Goal: Complete application form: Complete application form

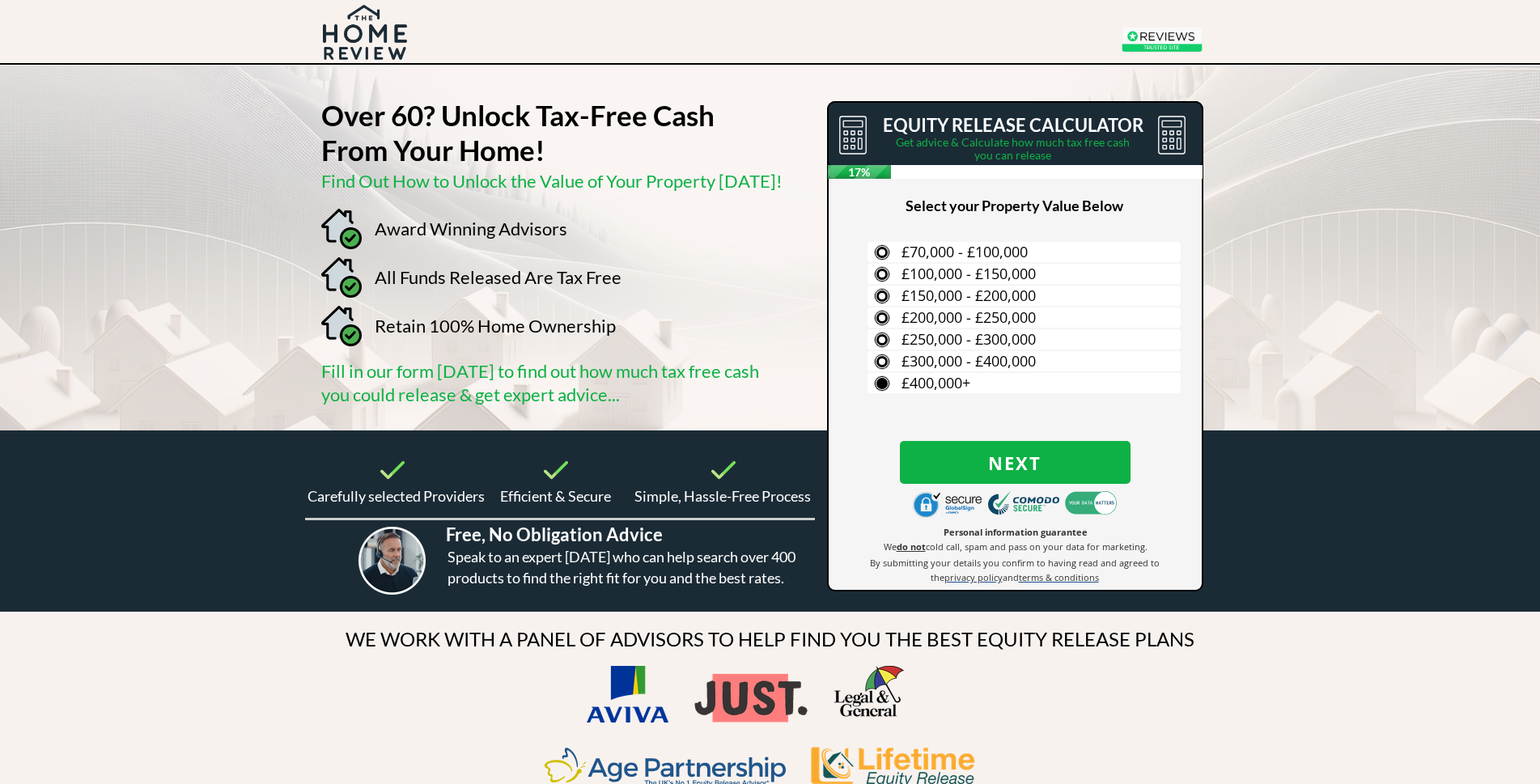
click at [882, 381] on label "£400,000+" at bounding box center [1024, 383] width 313 height 20
click at [0, 0] on input "£400,000+" at bounding box center [0, 0] width 0 height 0
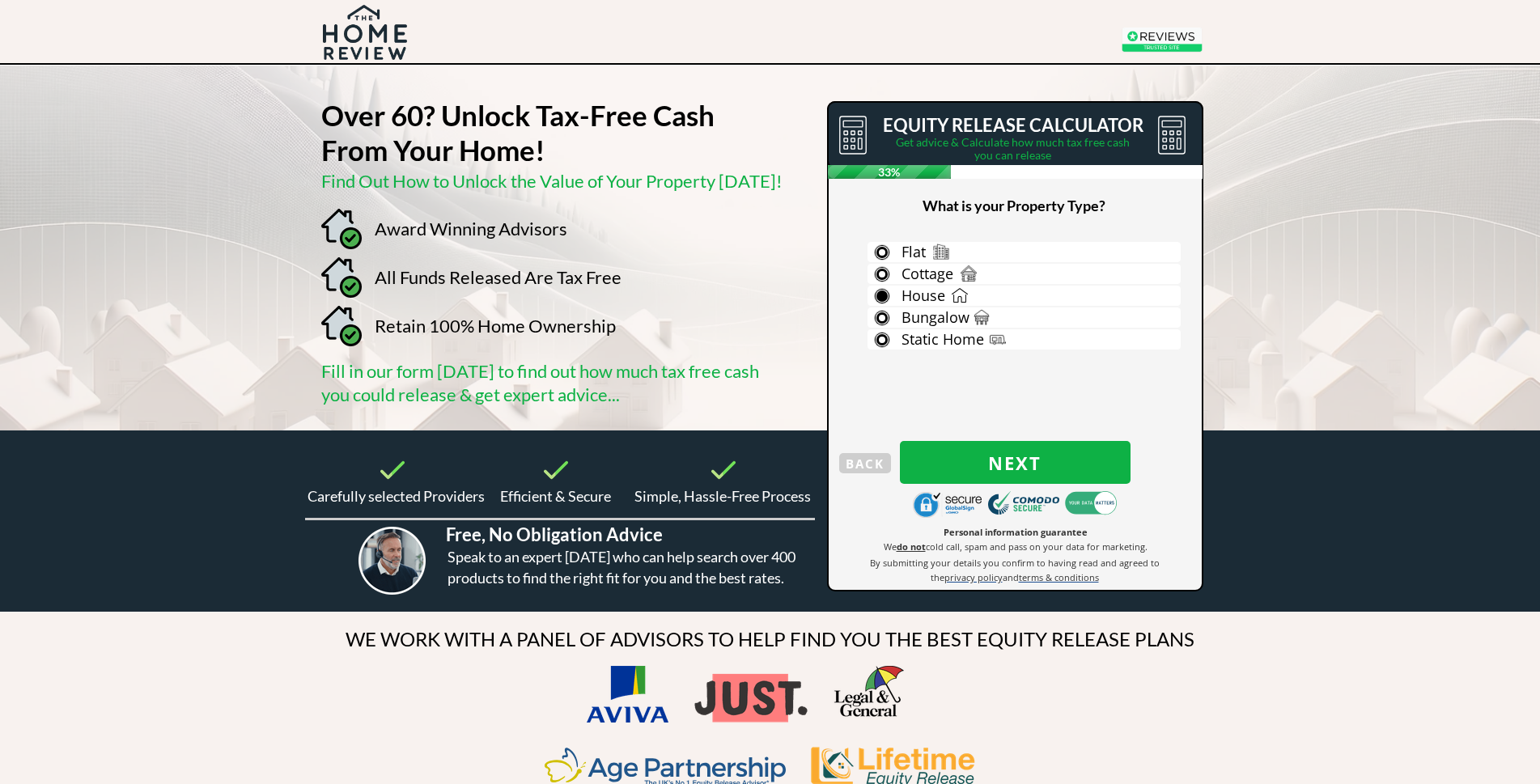
click at [888, 297] on label "House" at bounding box center [1024, 296] width 313 height 20
click at [0, 0] on input "House" at bounding box center [0, 0] width 0 height 0
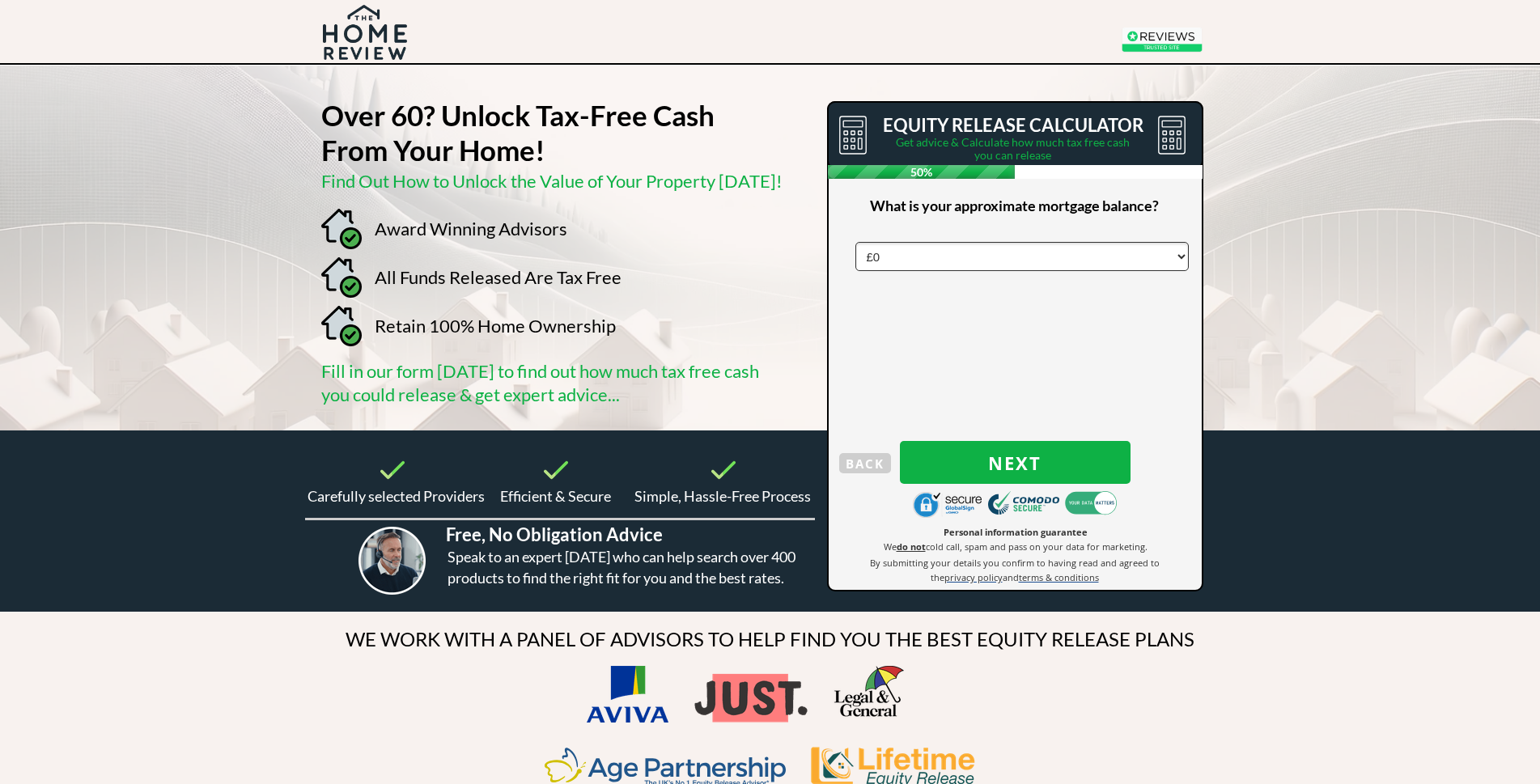
click at [893, 256] on select "£0 £5,000 £10,000 £15,000 £20,000 £25,000 £30,000 £35,000 £40,000 £45,000 £50,0…" at bounding box center [1022, 256] width 334 height 29
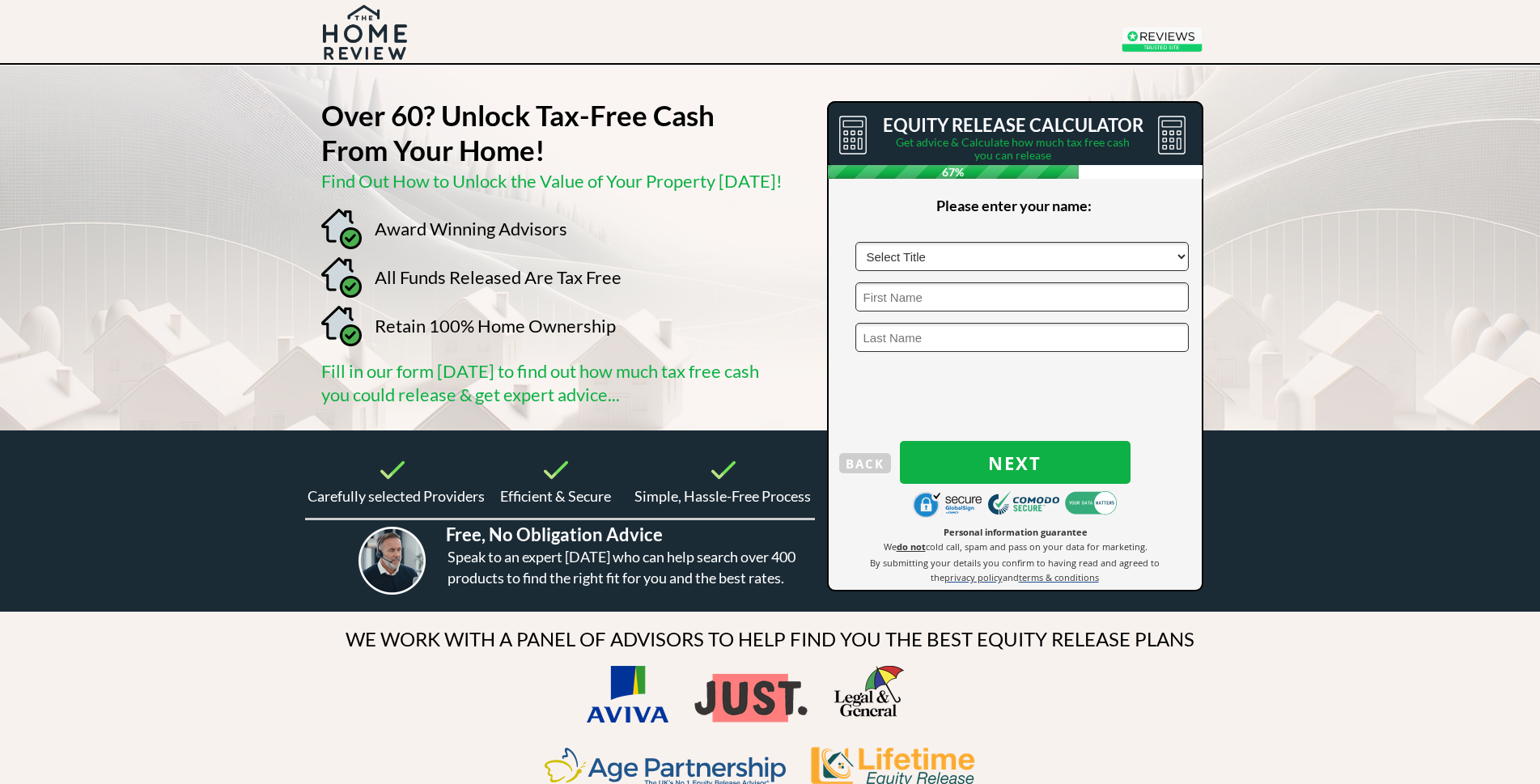
click at [962, 254] on select "Select Title Mr Mrs Ms Miss Dr [PERSON_NAME]" at bounding box center [1022, 256] width 334 height 29
select select "Mr"
click at [855, 242] on select "Select Title Mr Mrs Ms Miss Dr [PERSON_NAME]" at bounding box center [1022, 256] width 334 height 29
click at [905, 298] on input "text" at bounding box center [1022, 296] width 334 height 29
type input "MARTYN"
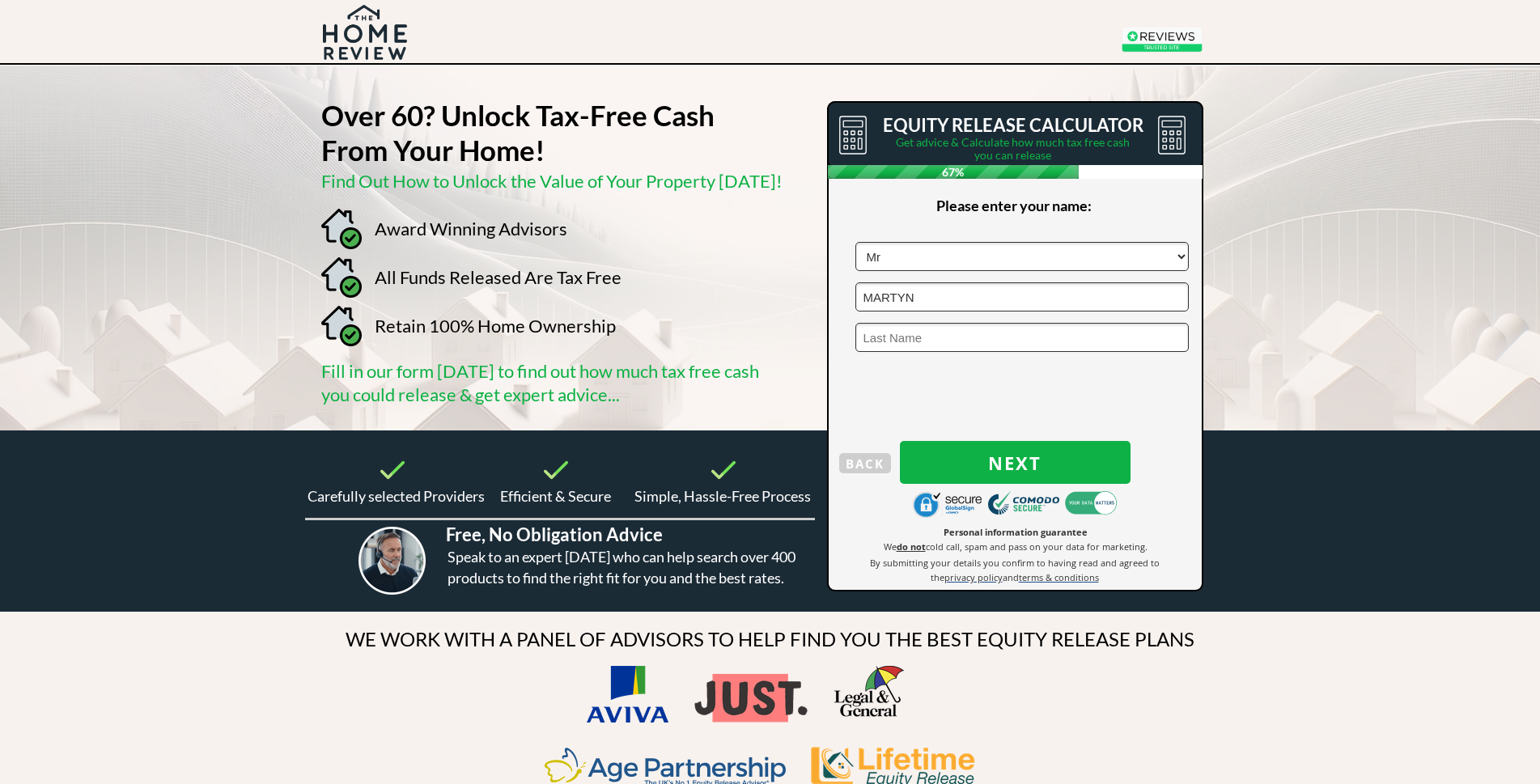
type input "GREEN"
click at [1007, 458] on span "Next" at bounding box center [1015, 462] width 230 height 21
click at [950, 266] on input "text" at bounding box center [1022, 256] width 334 height 29
type input "BR4 9ER"
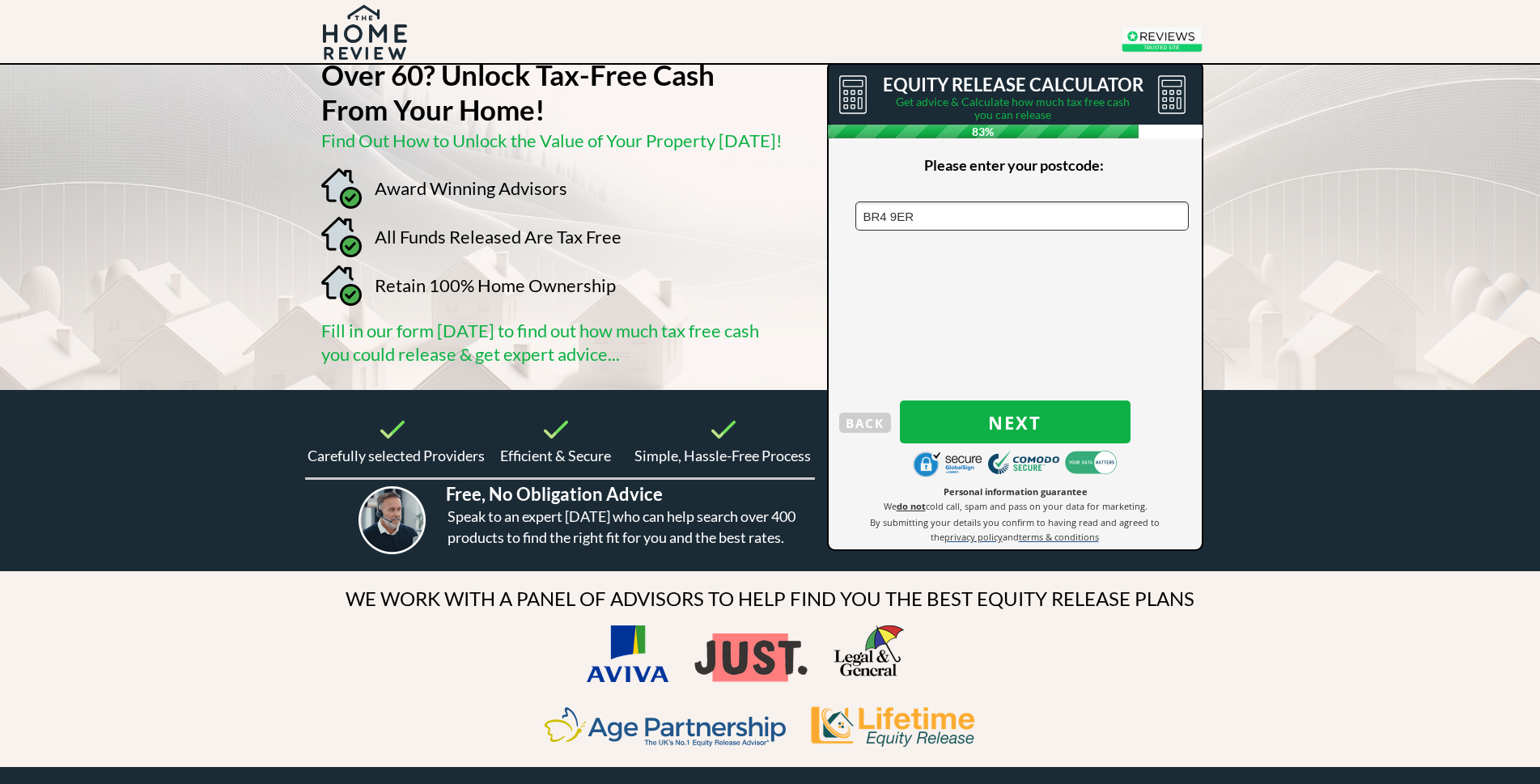
scroll to position [81, 0]
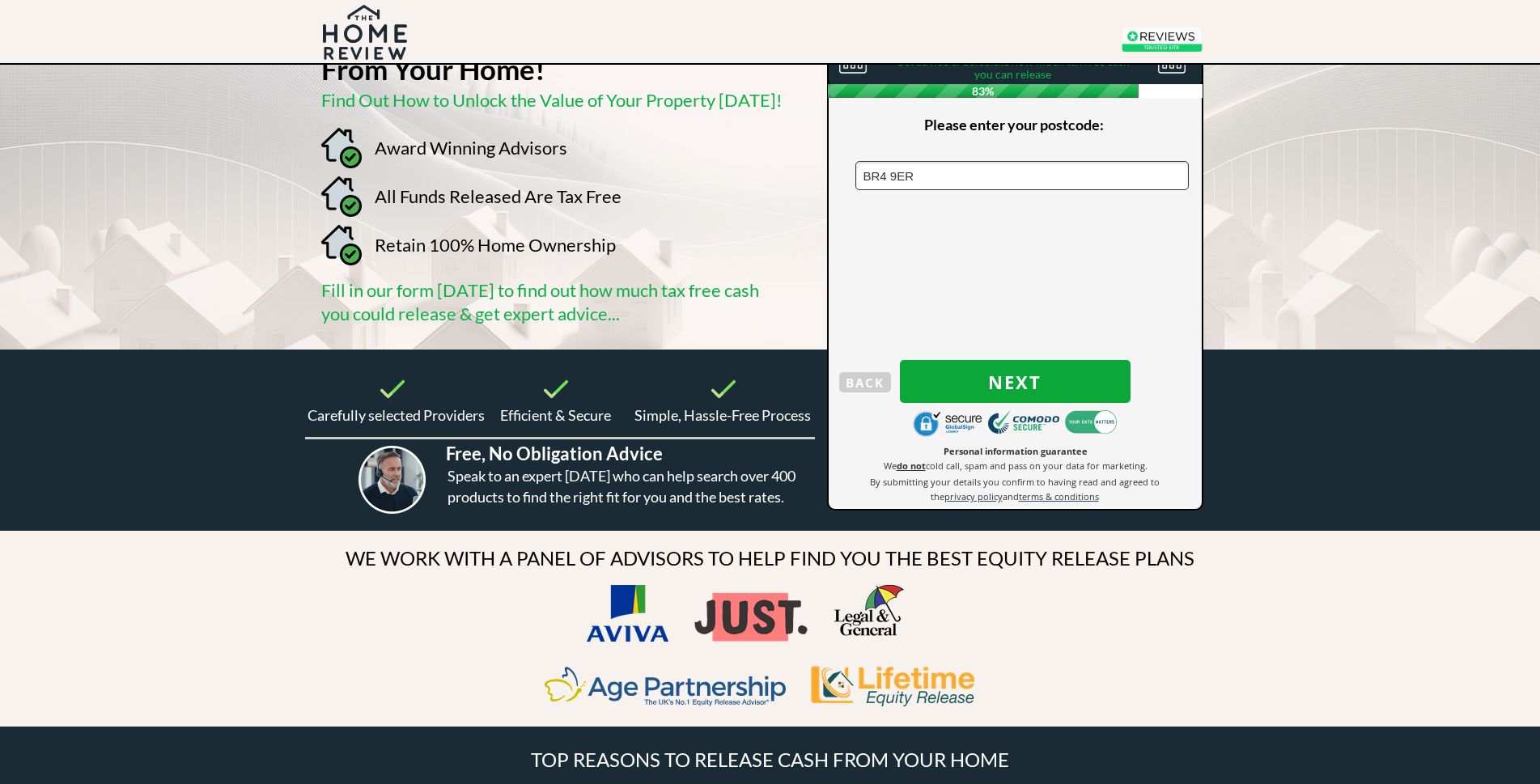
click at [969, 373] on span "Next" at bounding box center [1015, 382] width 230 height 21
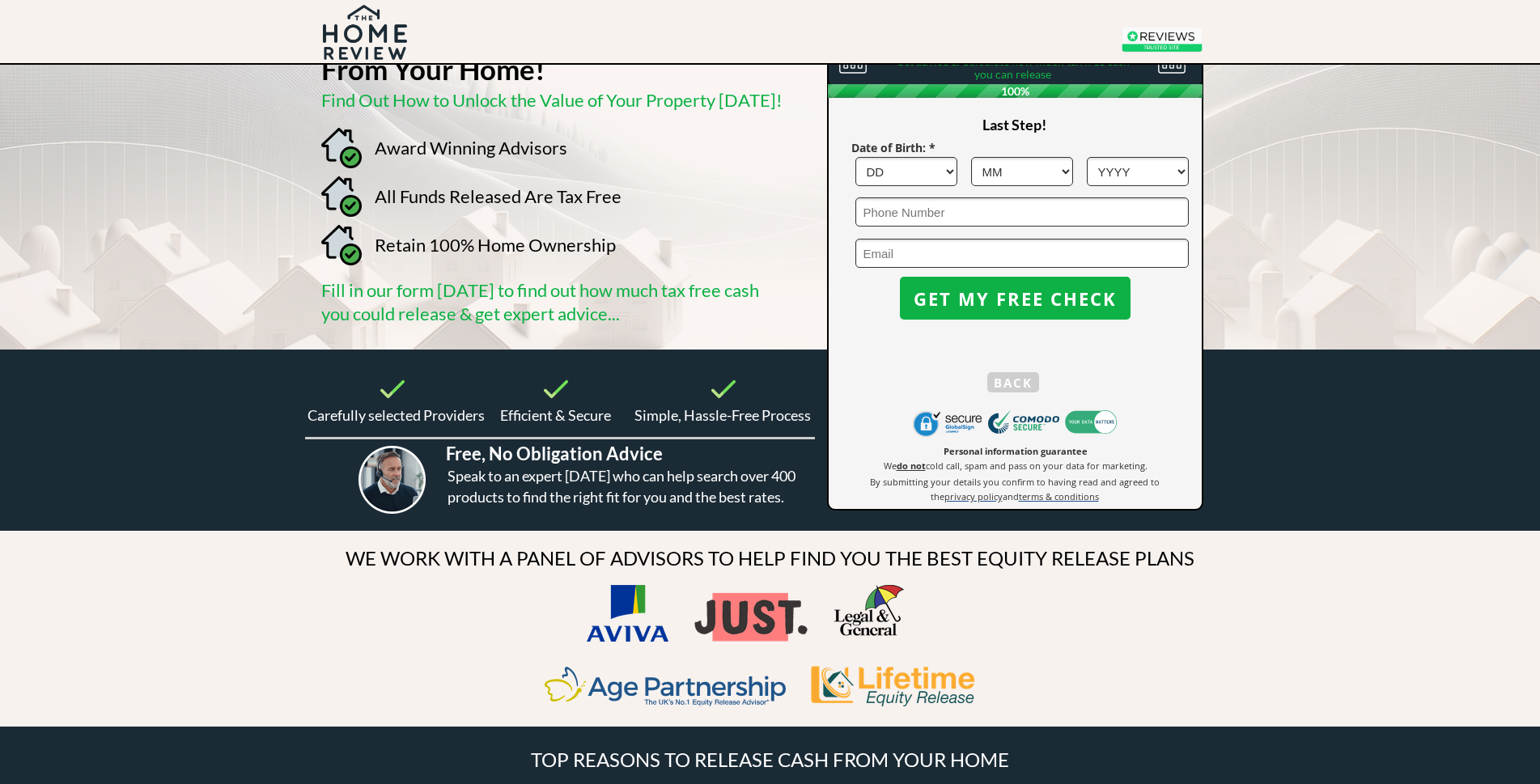
click at [947, 168] on select "DD 1 2 3 4 5 6 7 8 9 10 11 12 13 14 15 16 17 18 19 20 21 22 23 24 25 26 27 28 2…" at bounding box center [906, 171] width 102 height 29
select select "4"
click at [855, 157] on select "DD 1 2 3 4 5 6 7 8 9 10 11 12 13 14 15 16 17 18 19 20 21 22 23 24 25 26 27 28 2…" at bounding box center [906, 171] width 102 height 29
click at [1061, 170] on select "MM 1 2 3 4 5 6 7 8 9 10 11 12" at bounding box center [1022, 171] width 102 height 29
select select "8"
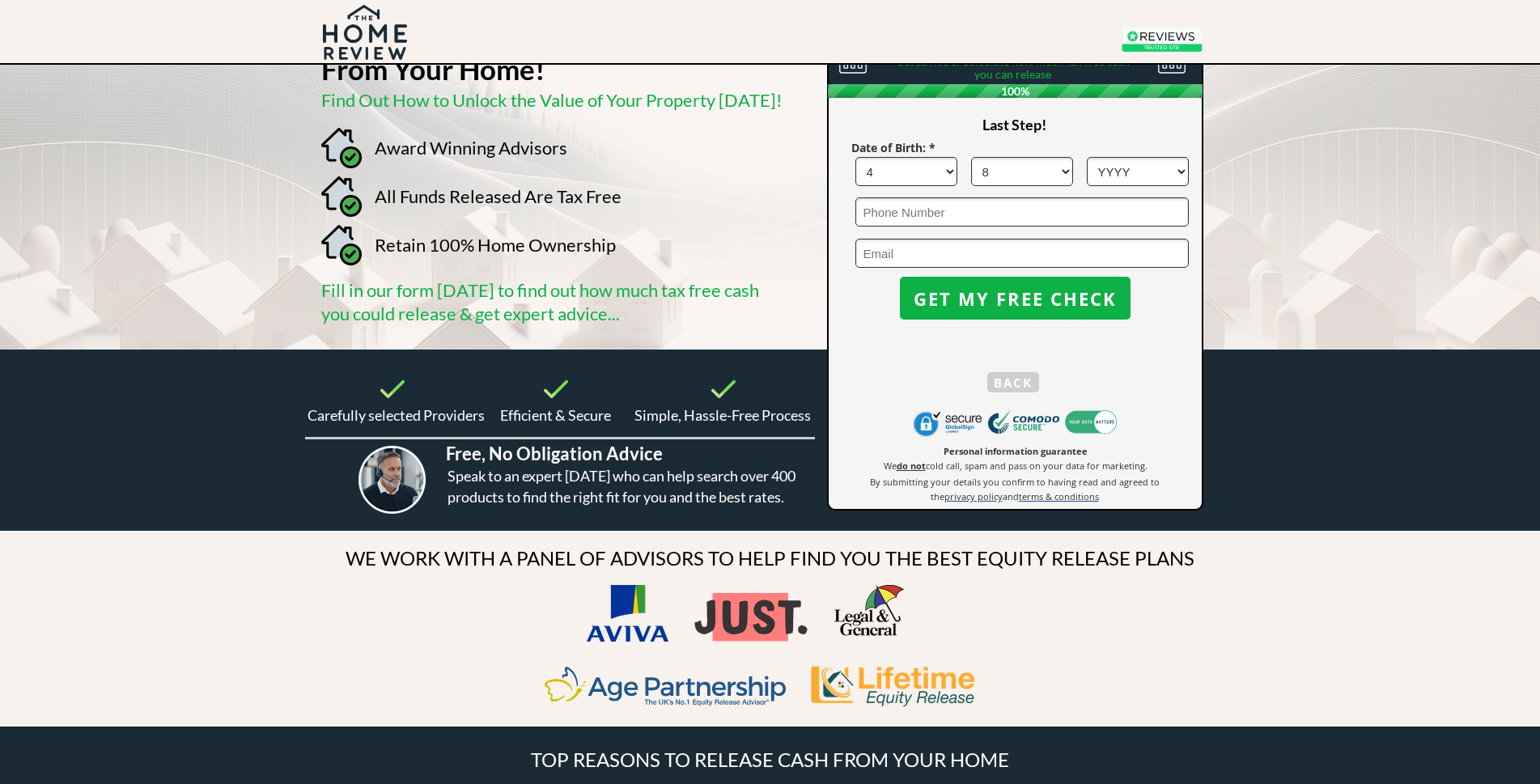
click at [971, 157] on select "MM 1 2 3 4 5 6 7 8 9 10 11 12" at bounding box center [1022, 171] width 102 height 29
click at [1174, 169] on select "YYYY 1966 1965 1964 1963 1962 1961 1960 1959 1958 1957 1956 1955 1954 1953 1952…" at bounding box center [1138, 171] width 102 height 29
select select "1960"
click at [1087, 157] on select "YYYY 1966 1965 1964 1963 1962 1961 1960 1959 1958 1957 1956 1955 1954 1953 1952…" at bounding box center [1138, 171] width 102 height 29
click at [967, 209] on input "tel" at bounding box center [1022, 211] width 334 height 29
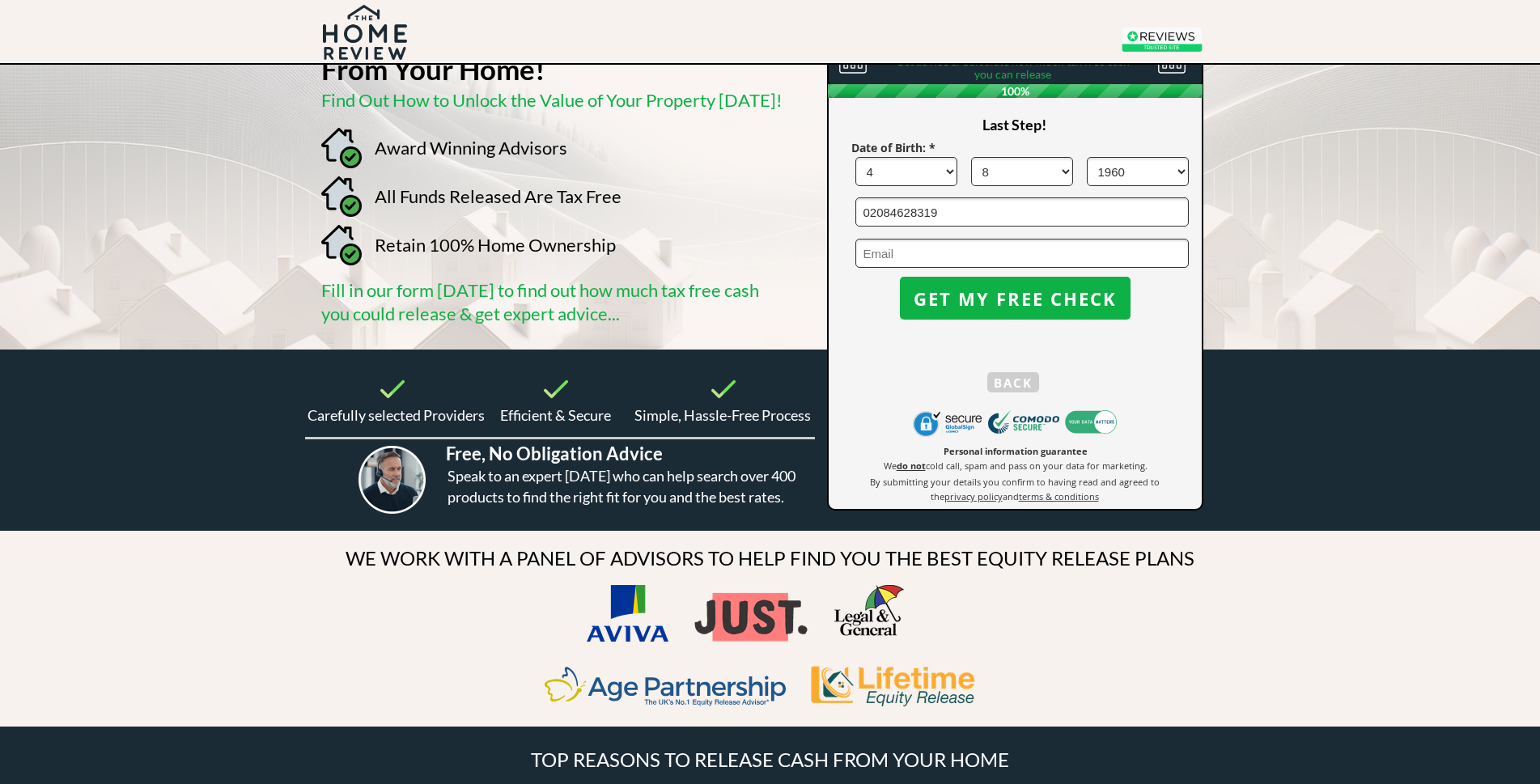
type input "02084628319"
click at [990, 251] on input "email" at bounding box center [1022, 253] width 334 height 29
type input "[PERSON_NAME][EMAIL_ADDRESS][DOMAIN_NAME]"
click at [985, 300] on span "GET MY FREE CHECK" at bounding box center [1015, 298] width 230 height 21
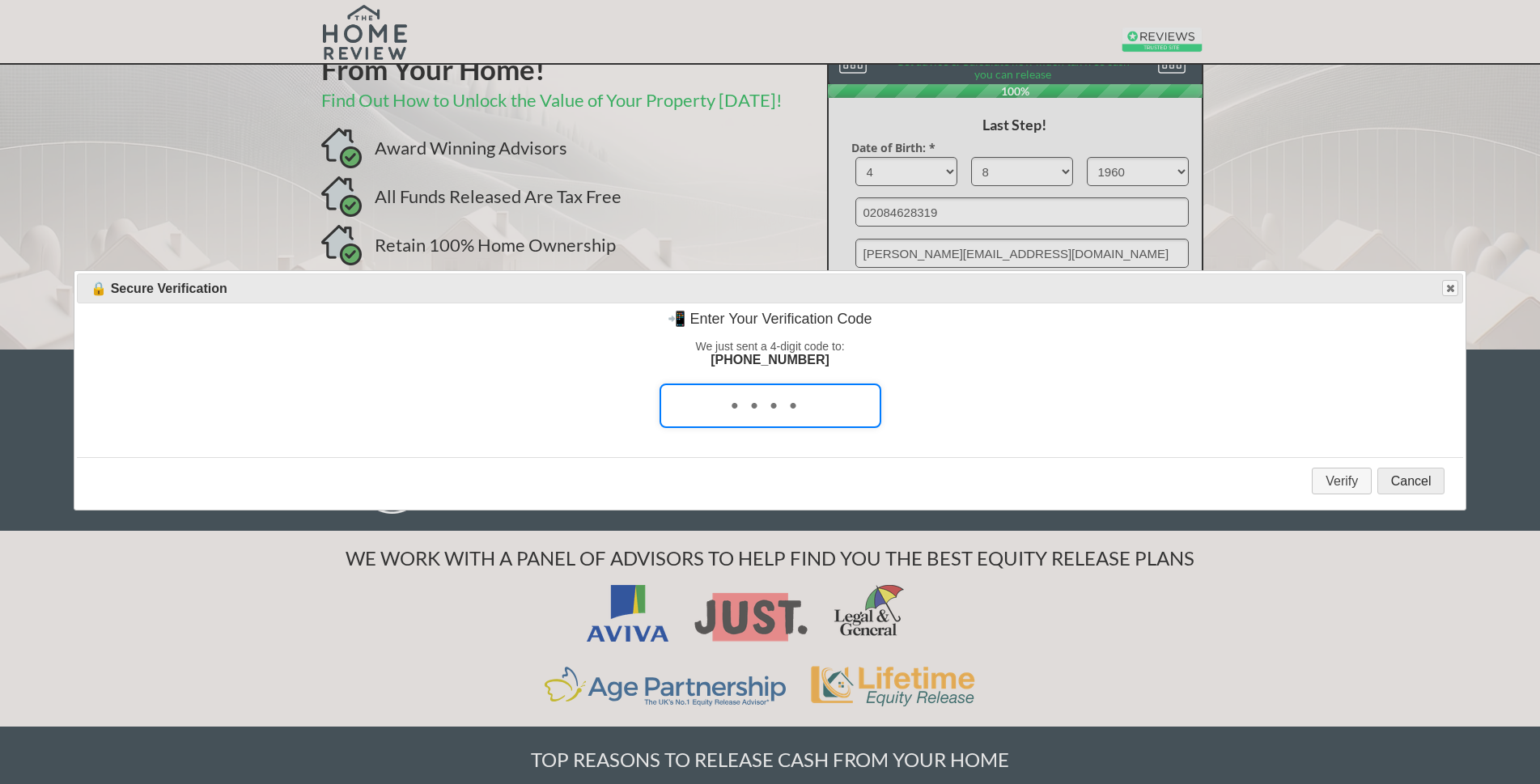
click at [1420, 488] on button "Cancel" at bounding box center [1411, 480] width 68 height 27
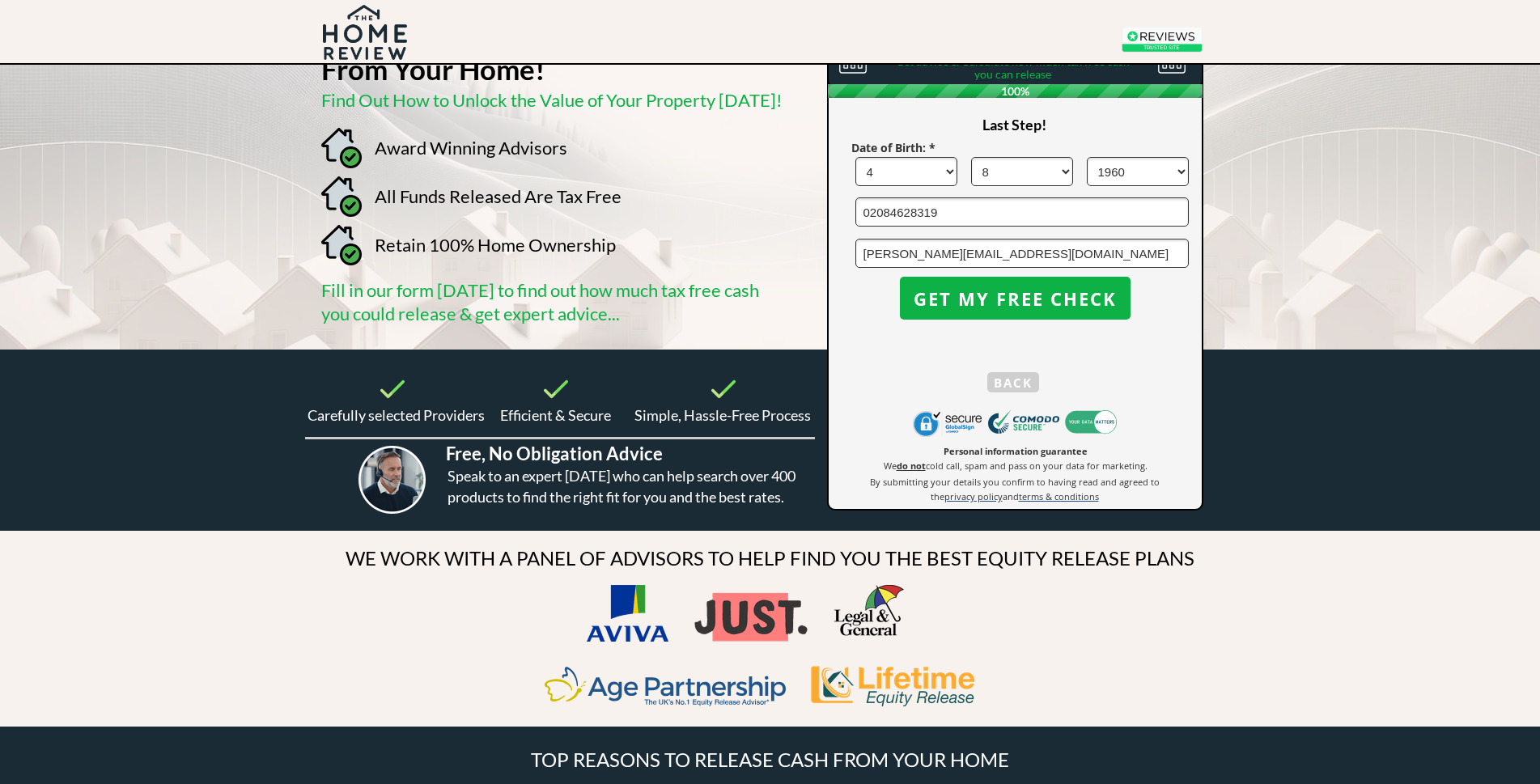
click at [946, 213] on input "02084628319" at bounding box center [1022, 211] width 334 height 29
type input "0"
type input "07815776196"
click at [1106, 295] on span "GET MY FREE CHECK" at bounding box center [1015, 298] width 230 height 21
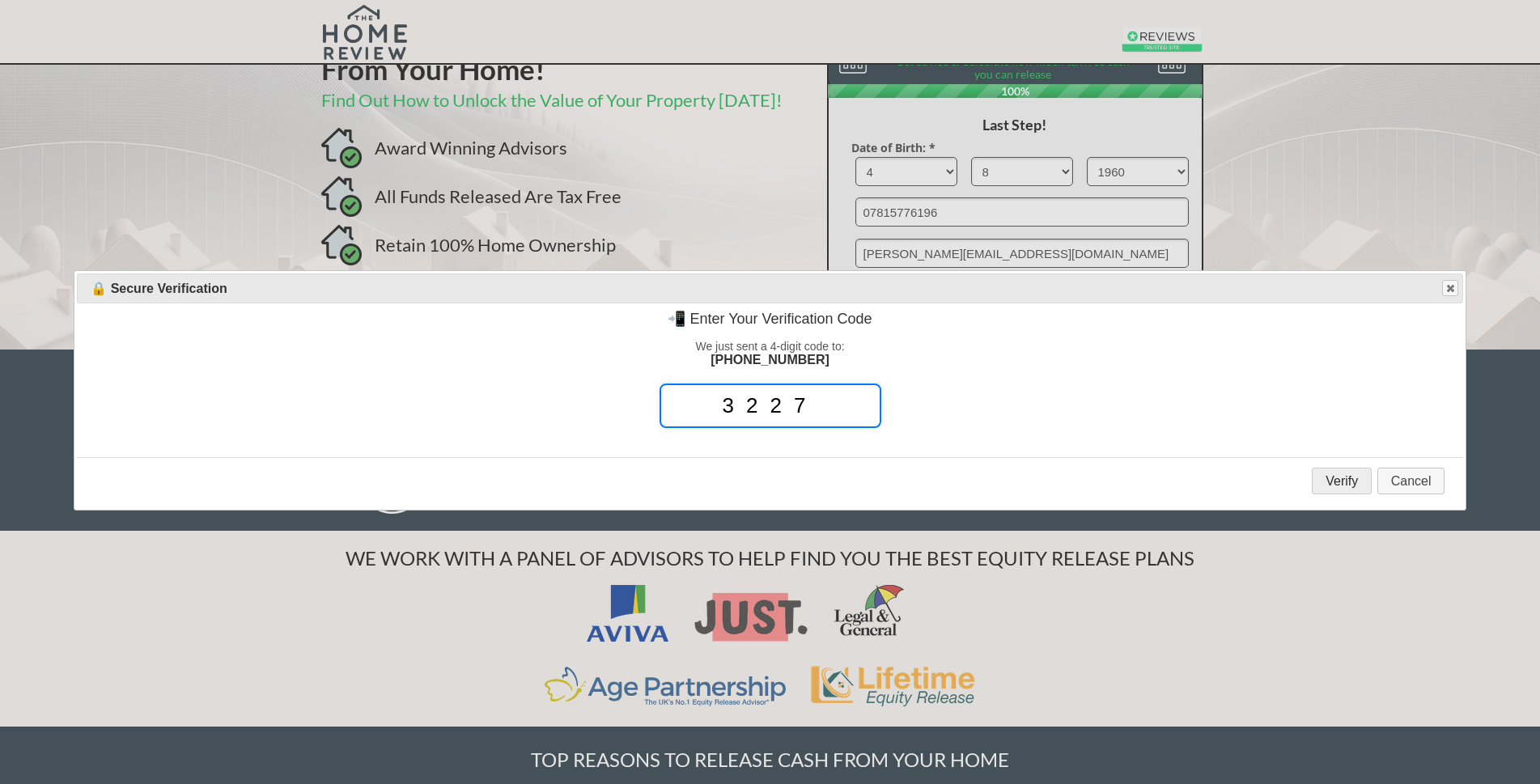
type input "3227"
click at [1347, 483] on button "Verify" at bounding box center [1342, 480] width 60 height 27
